Goal: Transaction & Acquisition: Purchase product/service

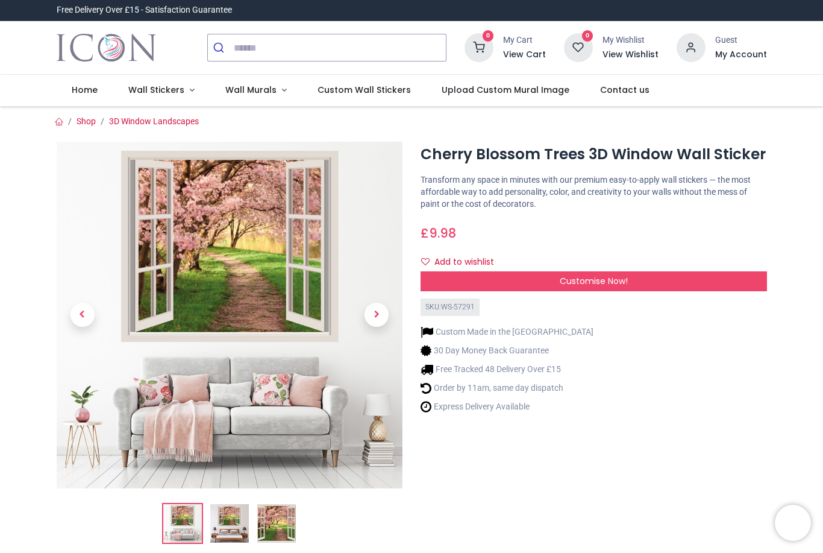
click at [95, 334] on link at bounding box center [83, 314] width 52 height 242
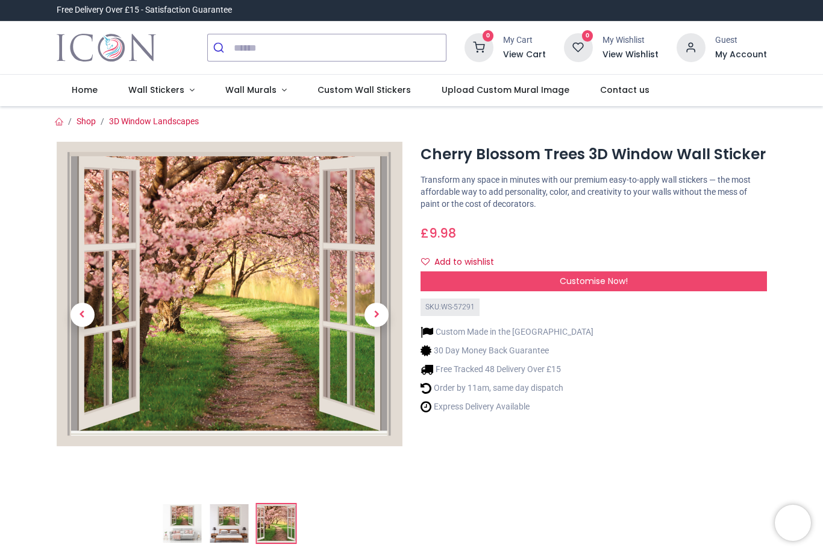
click at [95, 334] on link at bounding box center [83, 314] width 52 height 242
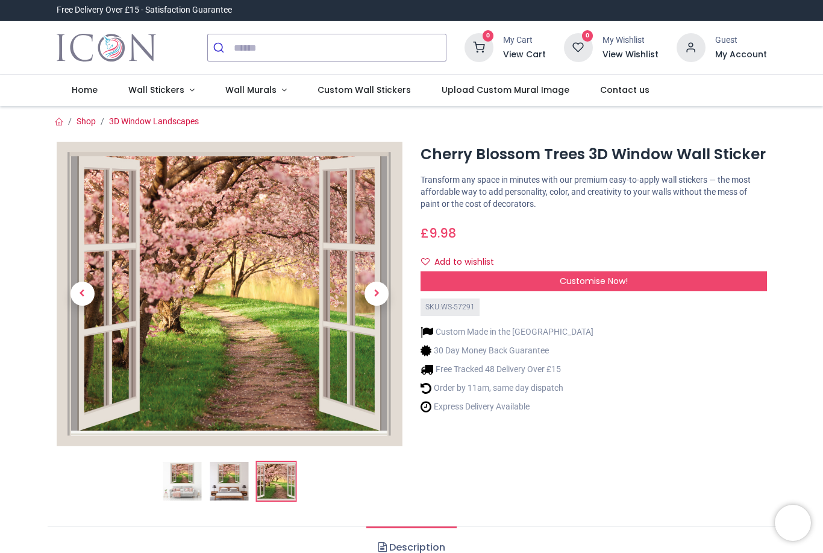
click at [385, 290] on span "Next" at bounding box center [377, 293] width 24 height 24
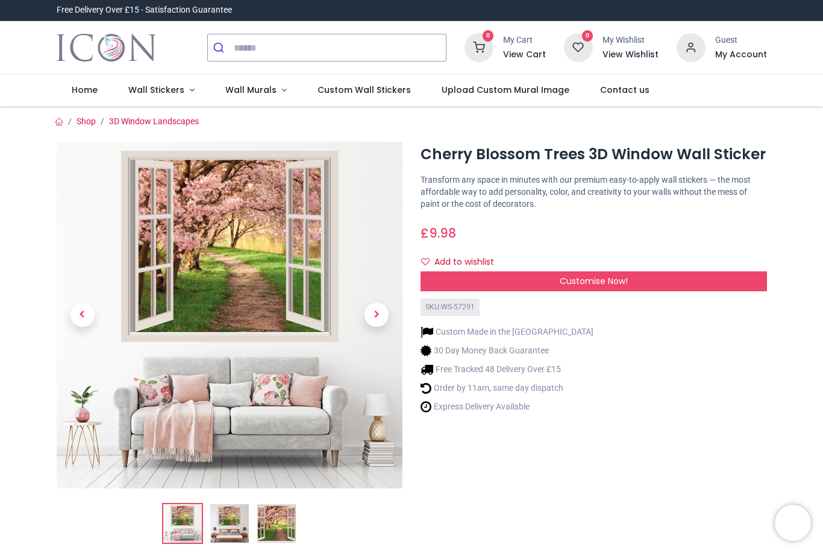
click at [84, 312] on span "Previous" at bounding box center [82, 314] width 24 height 24
